Goal: Task Accomplishment & Management: Manage account settings

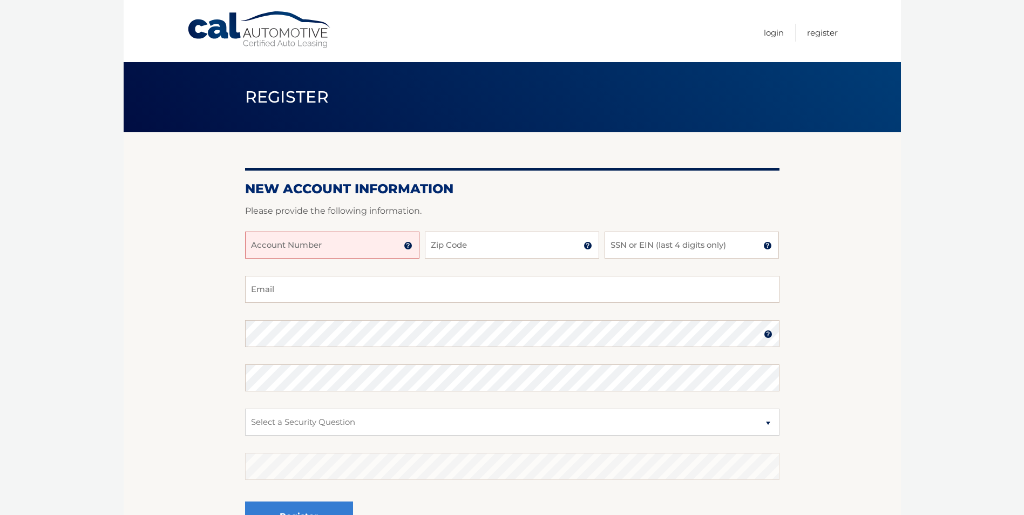
click at [281, 246] on input "Account Number" at bounding box center [332, 244] width 174 height 27
type input "44455993404"
click at [465, 244] on input "Zip Code" at bounding box center [512, 244] width 174 height 27
type input "10709"
click at [618, 247] on input "SSN or EIN (last 4 digits only)" at bounding box center [691, 244] width 174 height 27
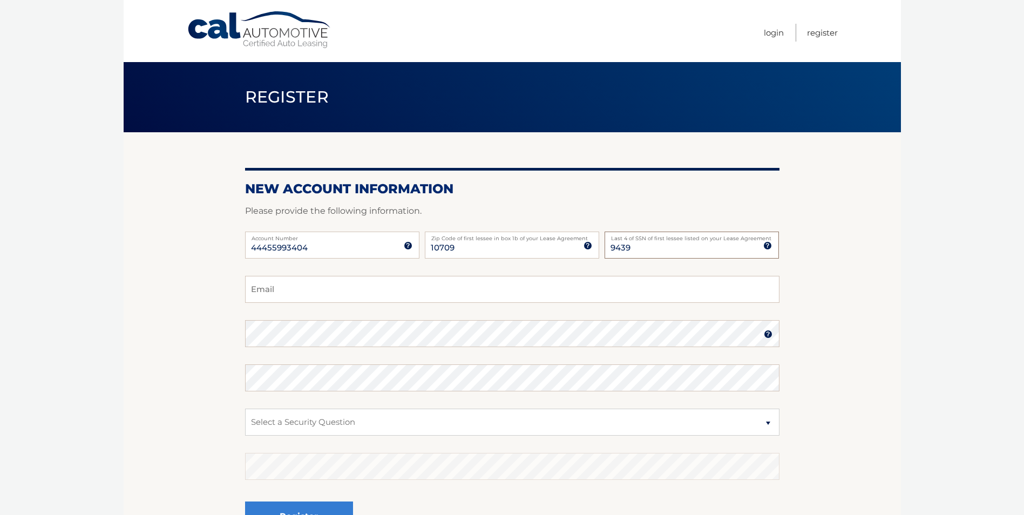
type input "9439"
click at [304, 286] on input "Email" at bounding box center [512, 289] width 534 height 27
type input "ptriano@gmail.com"
click at [329, 416] on select "Select a Security Question What was the name of your elementary school? What is…" at bounding box center [512, 421] width 534 height 27
select select "1"
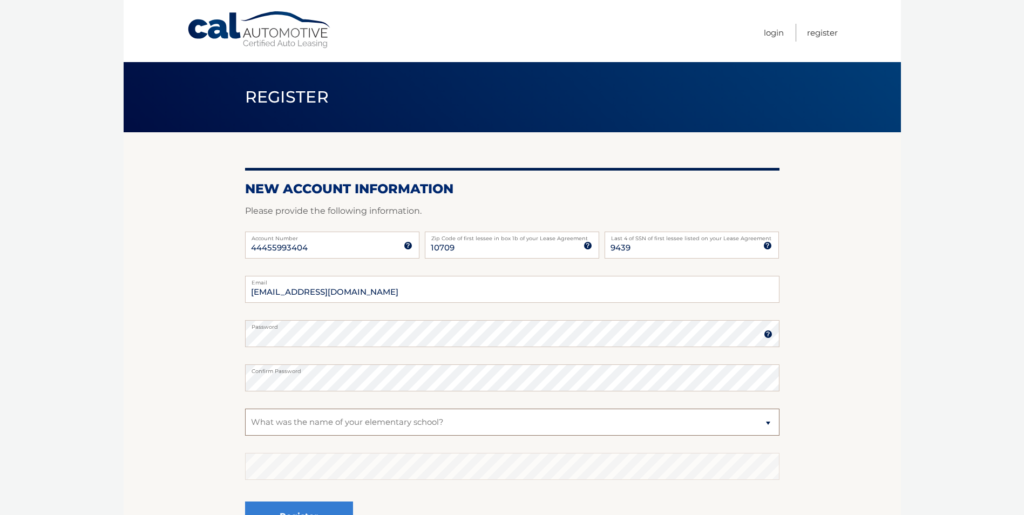
click at [245, 408] on select "Select a Security Question What was the name of your elementary school? What is…" at bounding box center [512, 421] width 534 height 27
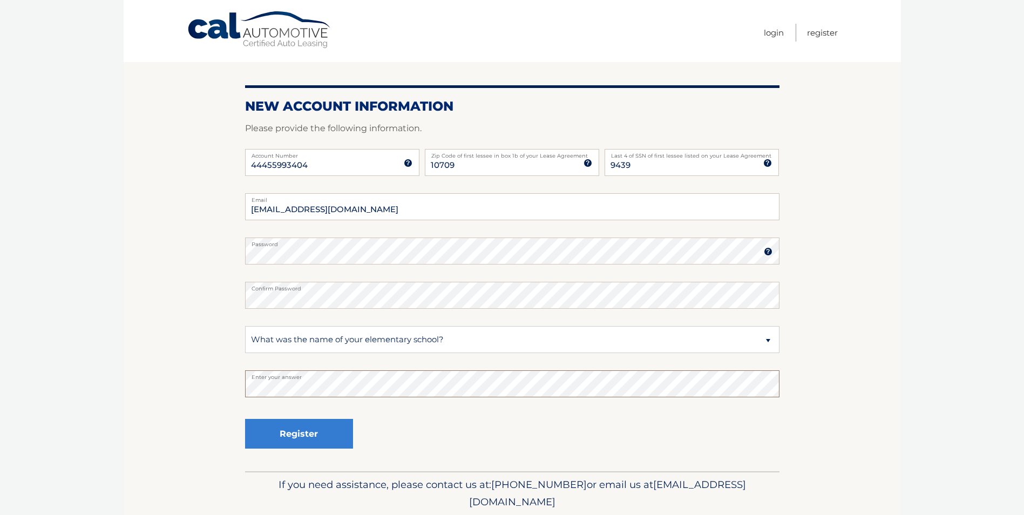
scroll to position [108, 0]
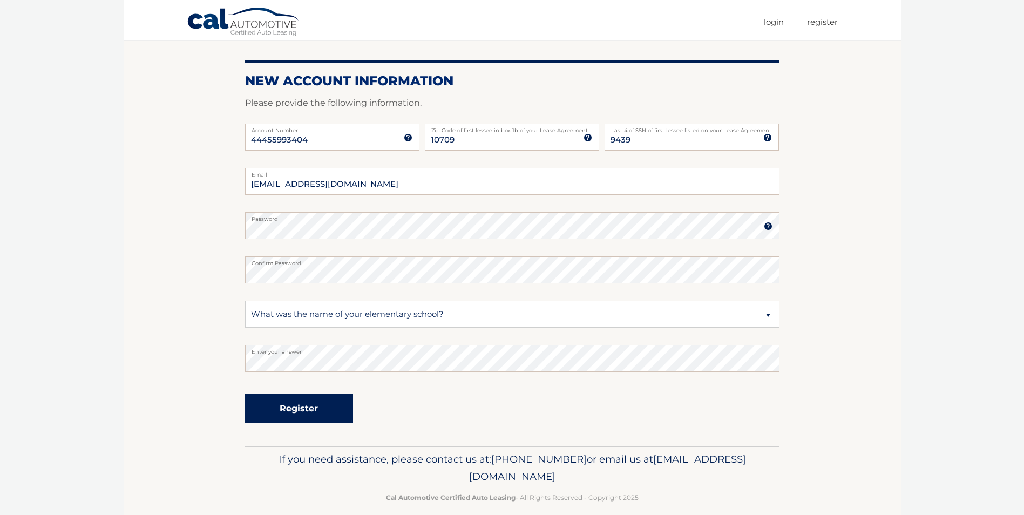
click at [284, 415] on button "Register" at bounding box center [299, 408] width 108 height 30
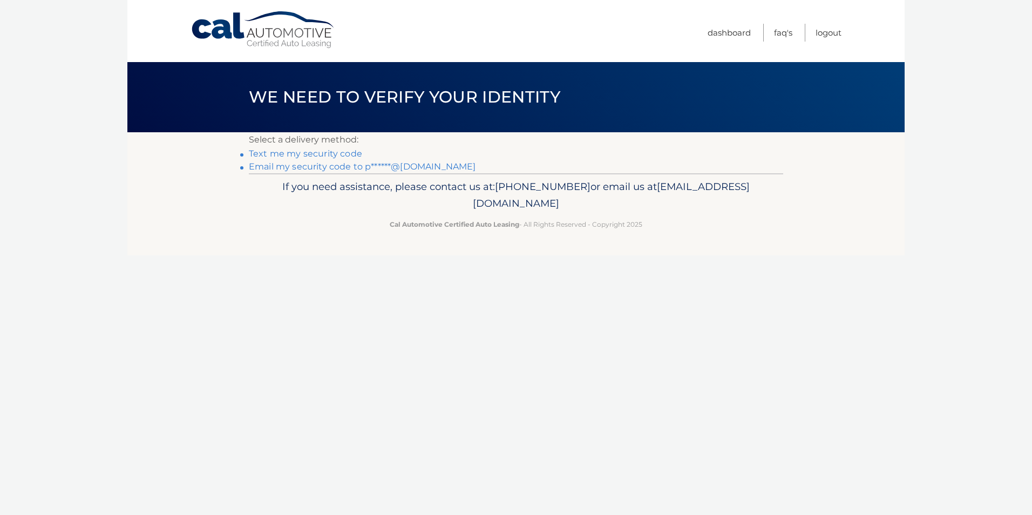
click at [294, 158] on link "Text me my security code" at bounding box center [305, 153] width 113 height 10
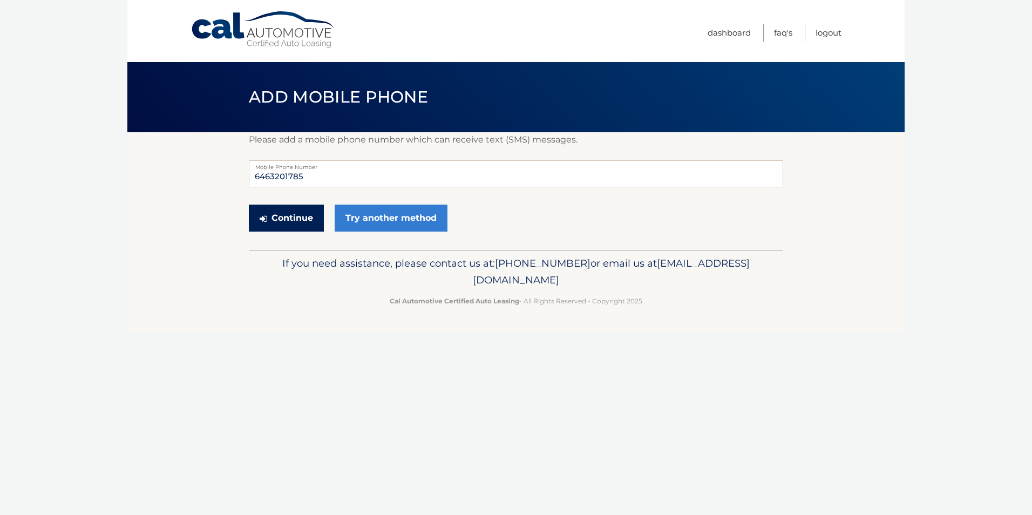
click at [292, 214] on button "Continue" at bounding box center [286, 217] width 75 height 27
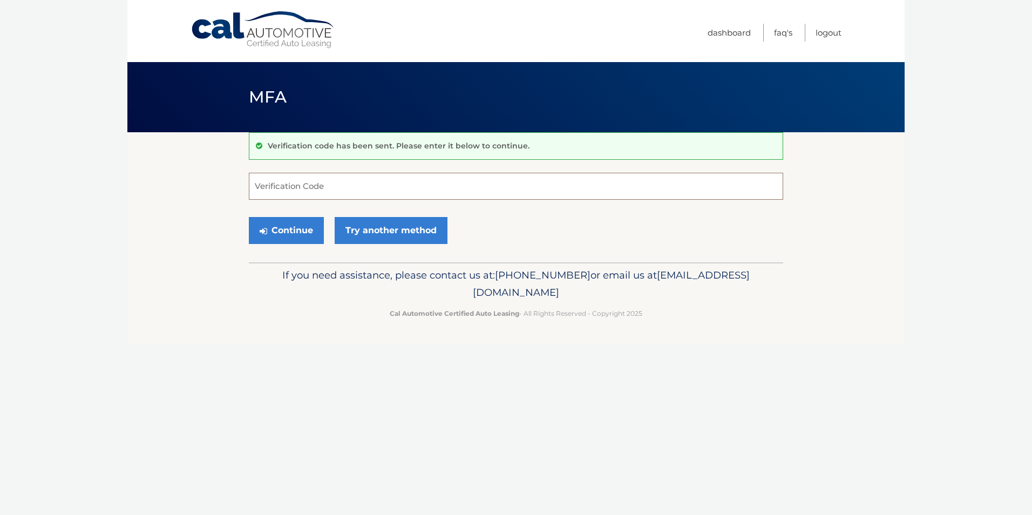
click at [287, 189] on input "Verification Code" at bounding box center [516, 186] width 534 height 27
type input "425069"
click at [285, 227] on button "Continue" at bounding box center [286, 230] width 75 height 27
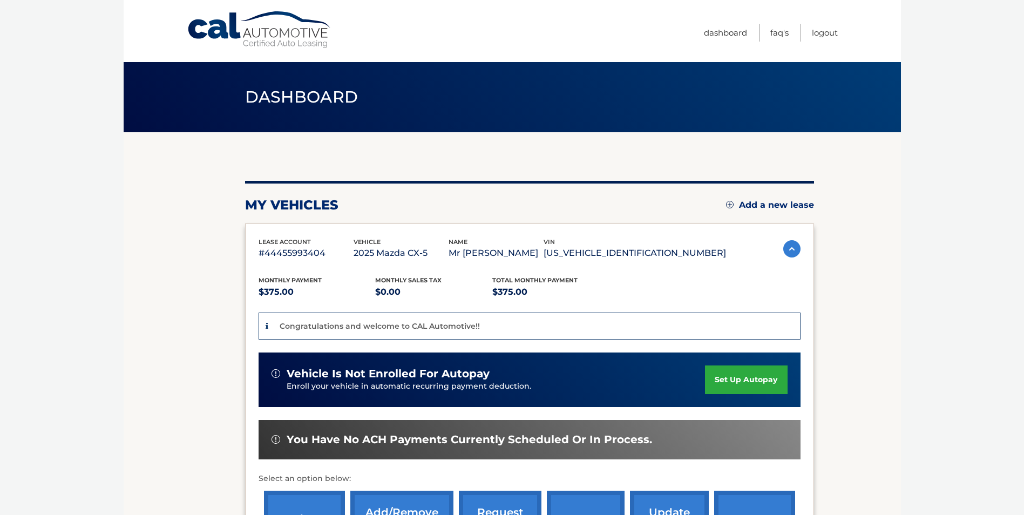
click at [745, 379] on link "set up autopay" at bounding box center [746, 379] width 82 height 29
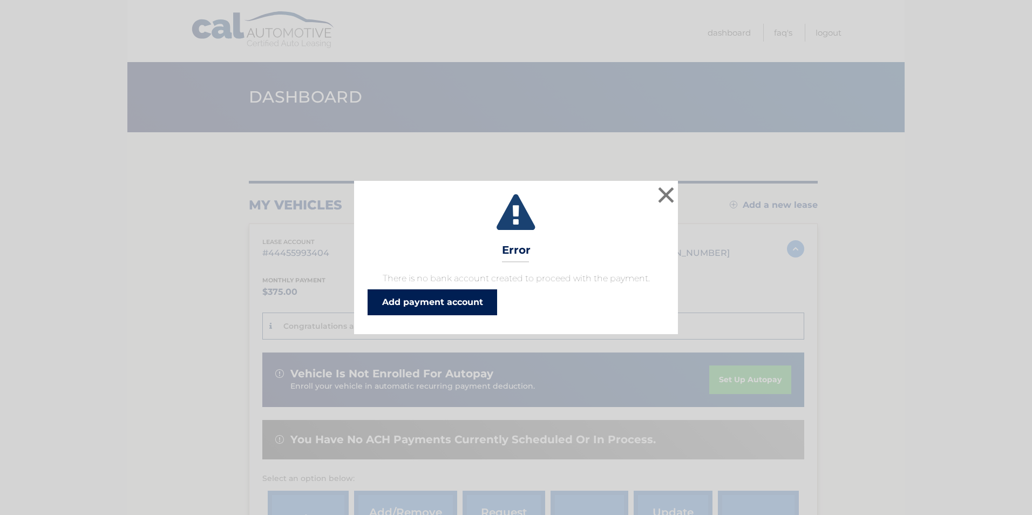
click at [447, 301] on link "Add payment account" at bounding box center [431, 302] width 129 height 26
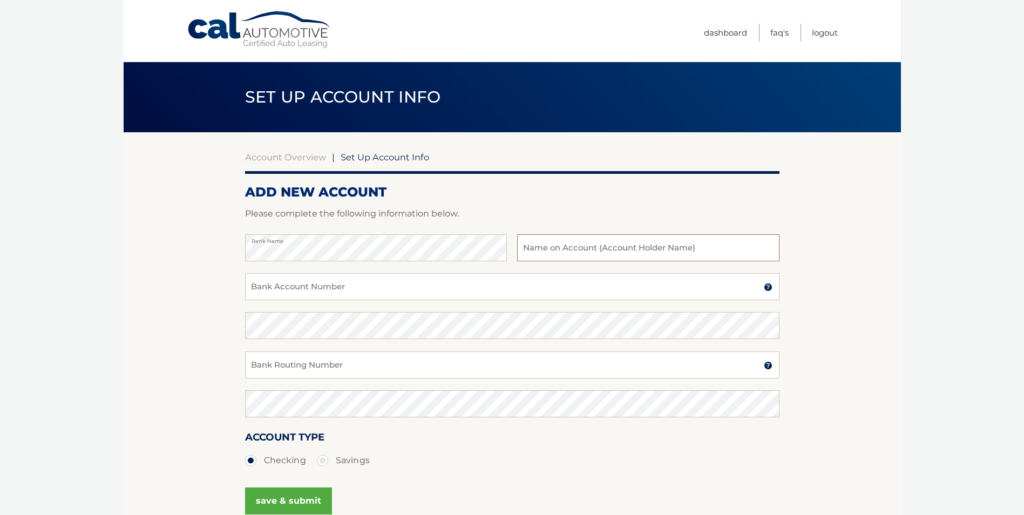
click at [532, 250] on input "text" at bounding box center [648, 247] width 262 height 27
type input "[PERSON_NAME]"
click at [402, 279] on input "Bank Account Number" at bounding box center [512, 286] width 534 height 27
type input "2831093317"
click at [335, 362] on input "Bank Routing Number" at bounding box center [512, 364] width 534 height 27
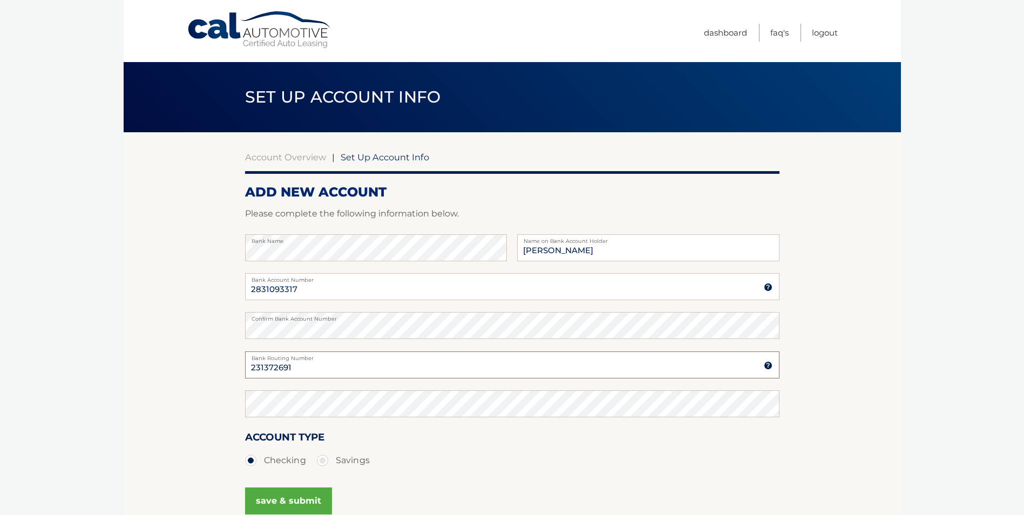
type input "231372691"
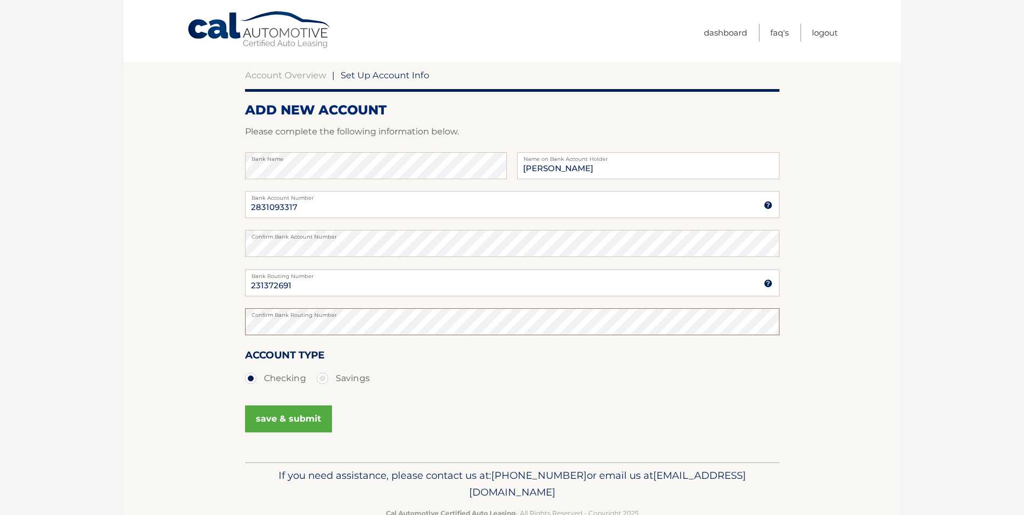
scroll to position [108, 0]
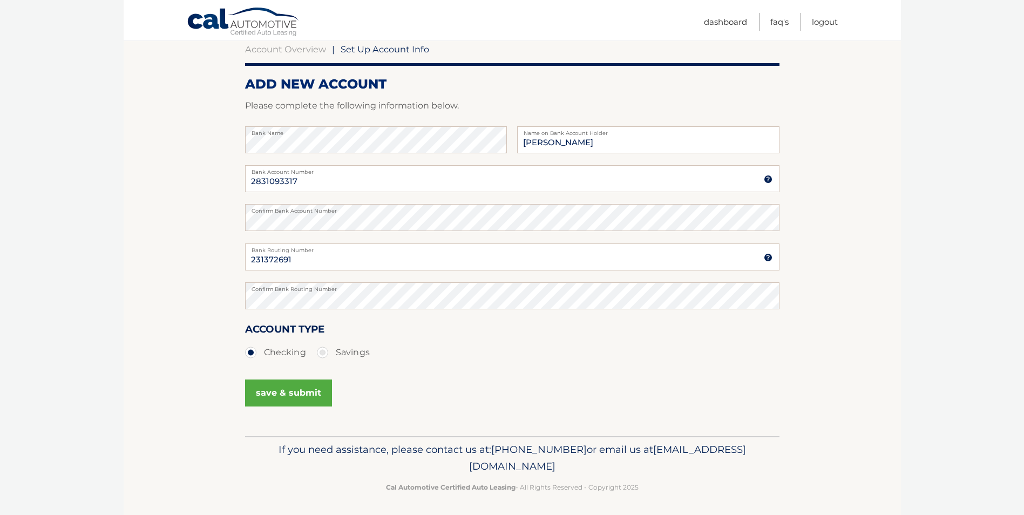
click at [297, 389] on button "save & submit" at bounding box center [288, 392] width 87 height 27
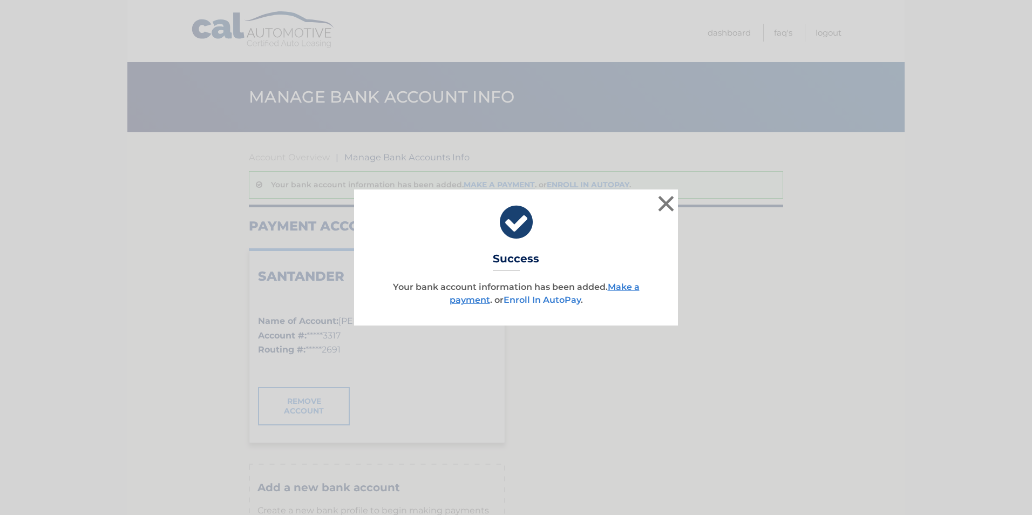
click at [527, 299] on link "Enroll In AutoPay" at bounding box center [541, 300] width 77 height 10
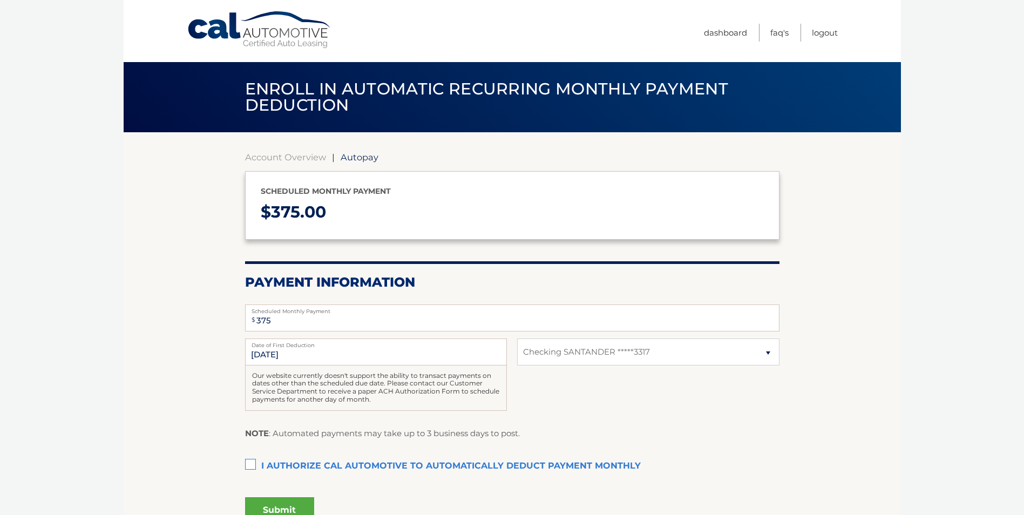
select select "MjdjZjlkZGMtM2MyMi00MzUzLWI2MWItYTkwODk1NjU5ZTc5"
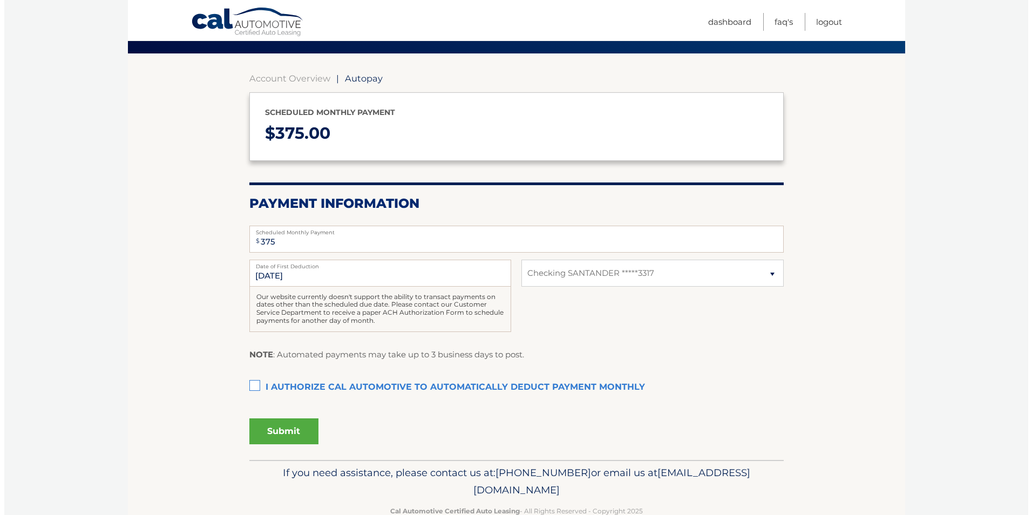
scroll to position [105, 0]
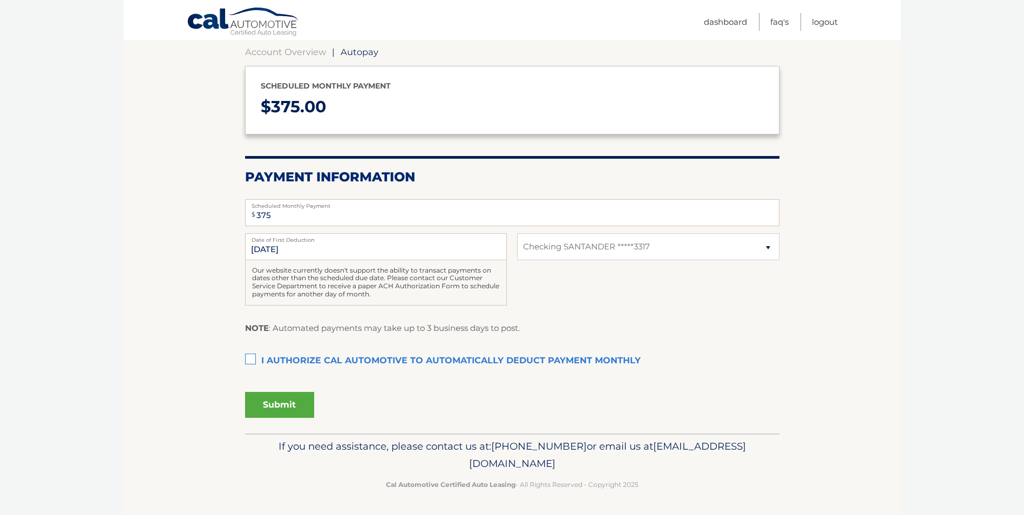
click at [252, 361] on label "I authorize cal automotive to automatically deduct payment monthly This checkbo…" at bounding box center [512, 361] width 534 height 22
click at [0, 0] on input "I authorize cal automotive to automatically deduct payment monthly This checkbo…" at bounding box center [0, 0] width 0 height 0
click at [269, 397] on button "Submit" at bounding box center [279, 405] width 69 height 26
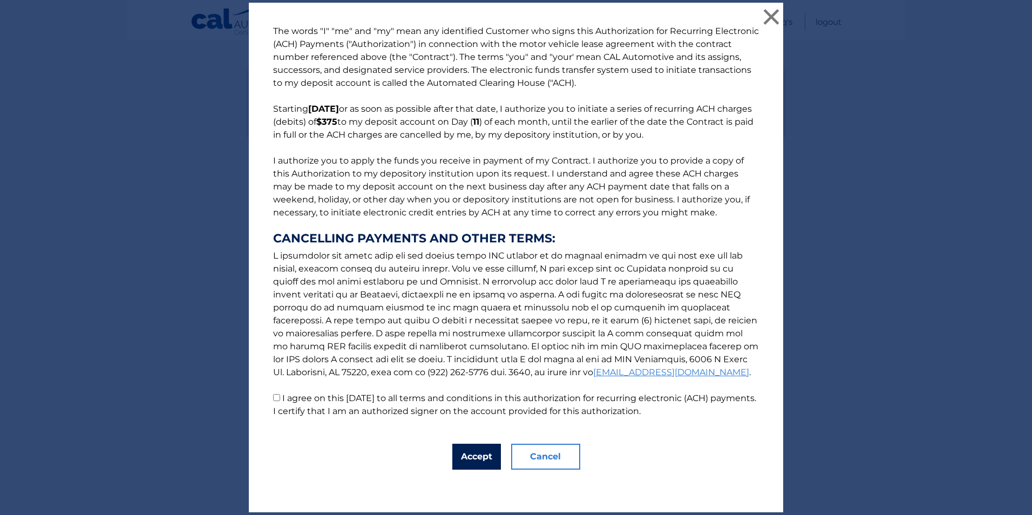
click at [487, 451] on button "Accept" at bounding box center [476, 456] width 49 height 26
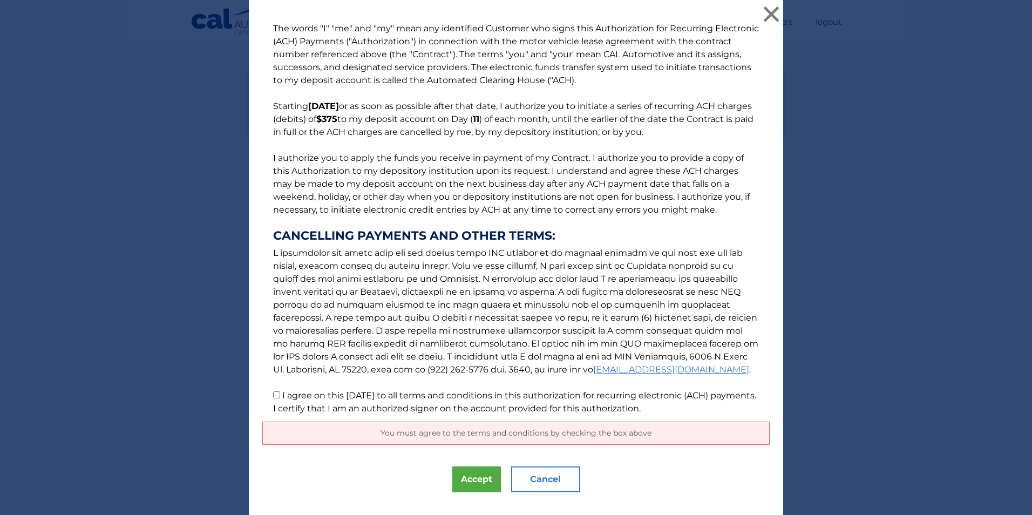
click at [273, 395] on input "I agree on this 08/28/2025 to all terms and conditions in this authorization fo…" at bounding box center [276, 394] width 7 height 7
checkbox input "true"
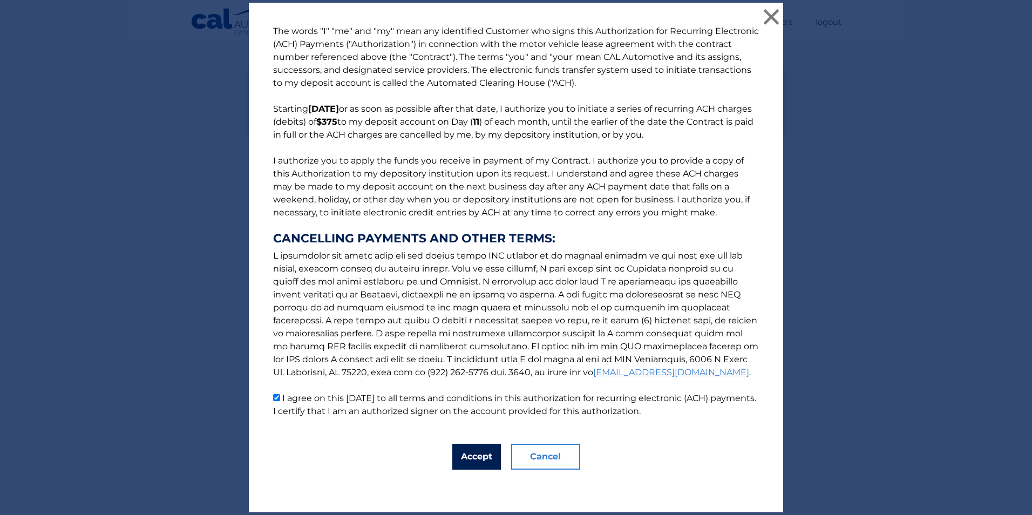
click at [467, 459] on button "Accept" at bounding box center [476, 456] width 49 height 26
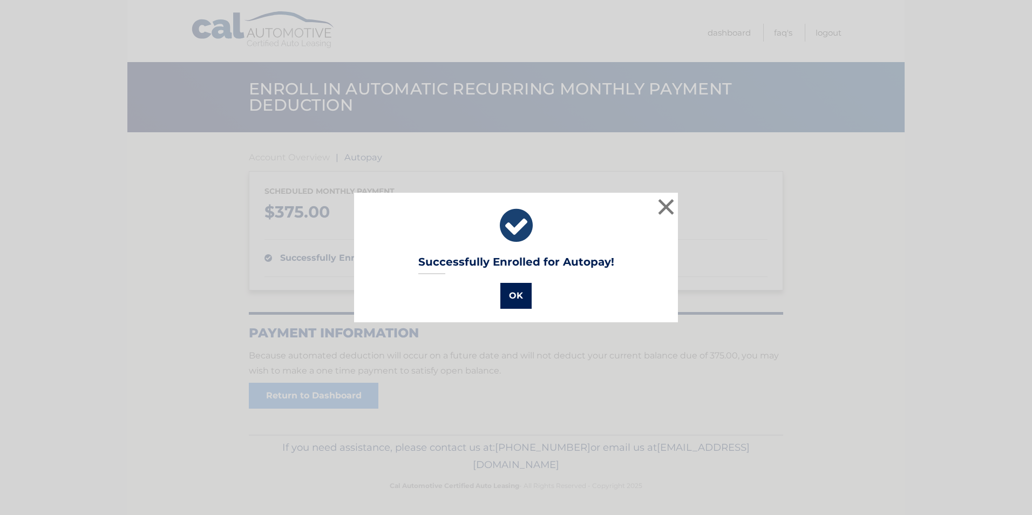
click at [518, 296] on button "OK" at bounding box center [515, 296] width 31 height 26
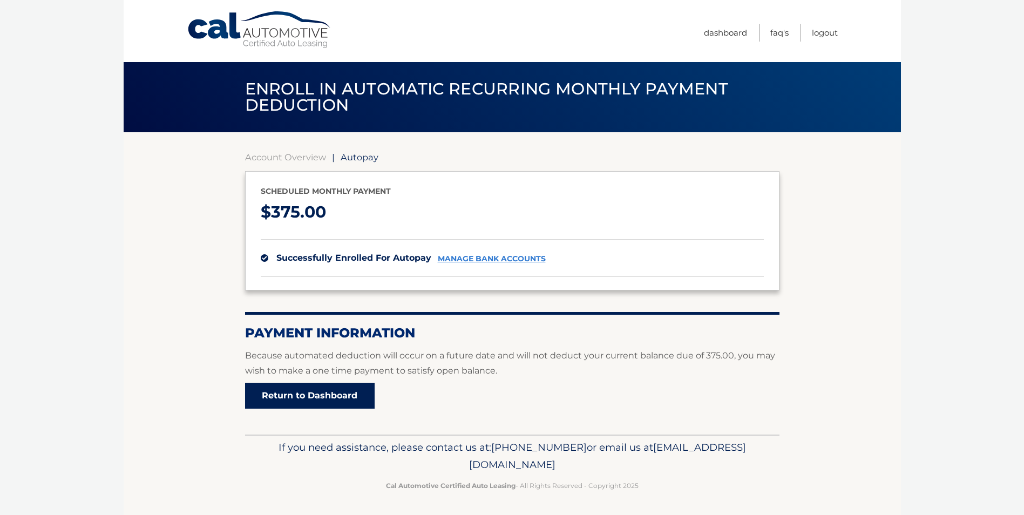
click at [303, 392] on link "Return to Dashboard" at bounding box center [309, 396] width 129 height 26
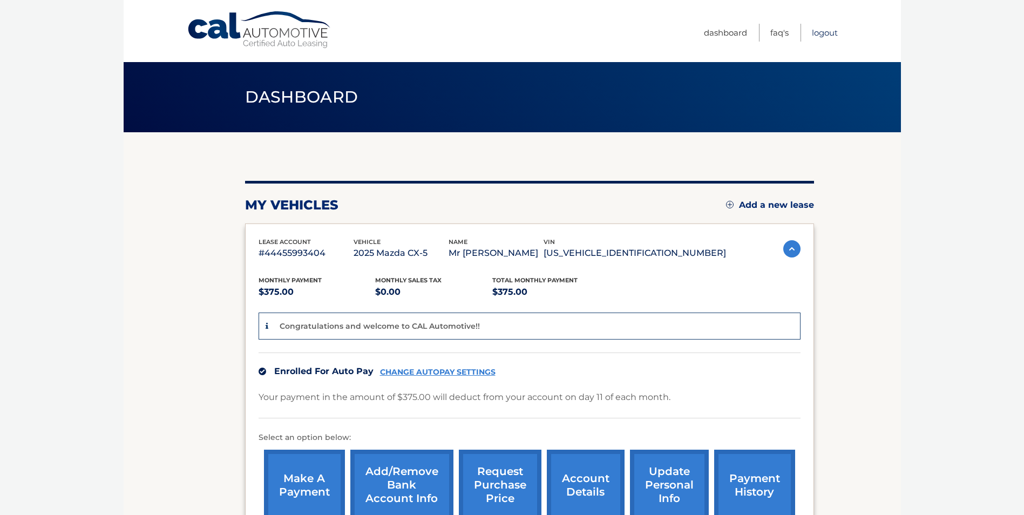
click at [826, 33] on link "Logout" at bounding box center [824, 33] width 26 height 18
